Goal: Information Seeking & Learning: Learn about a topic

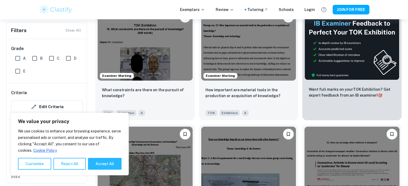
scroll to position [181, 0]
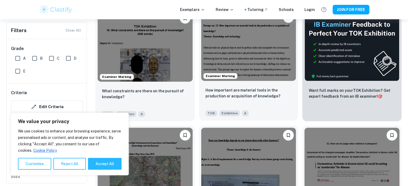
click at [266, 66] on img at bounding box center [248, 45] width 95 height 71
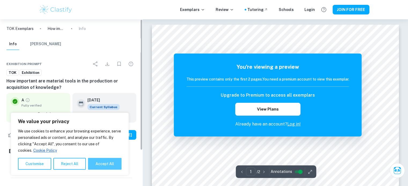
click at [112, 161] on button "Accept All" at bounding box center [105, 164] width 34 height 12
checkbox input "true"
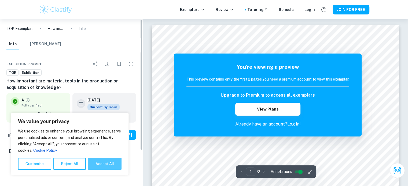
checkbox input "true"
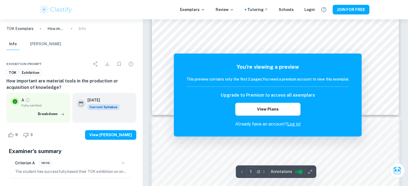
scroll to position [259, 0]
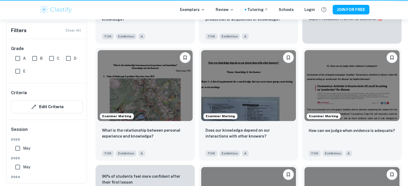
scroll to position [181, 0]
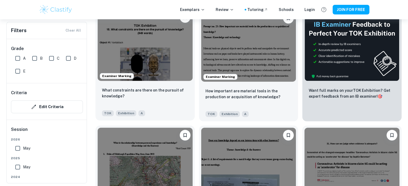
click at [136, 62] on img at bounding box center [145, 45] width 95 height 71
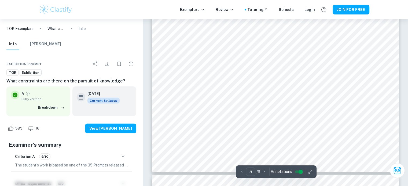
scroll to position [1538, 0]
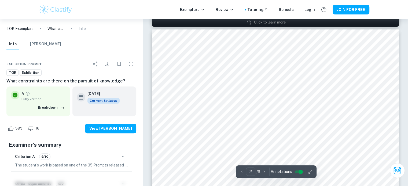
type input "1"
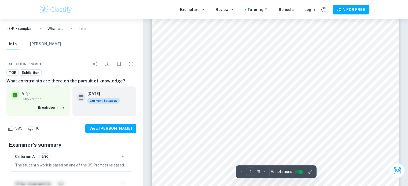
scroll to position [0, 0]
